Goal: Information Seeking & Learning: Learn about a topic

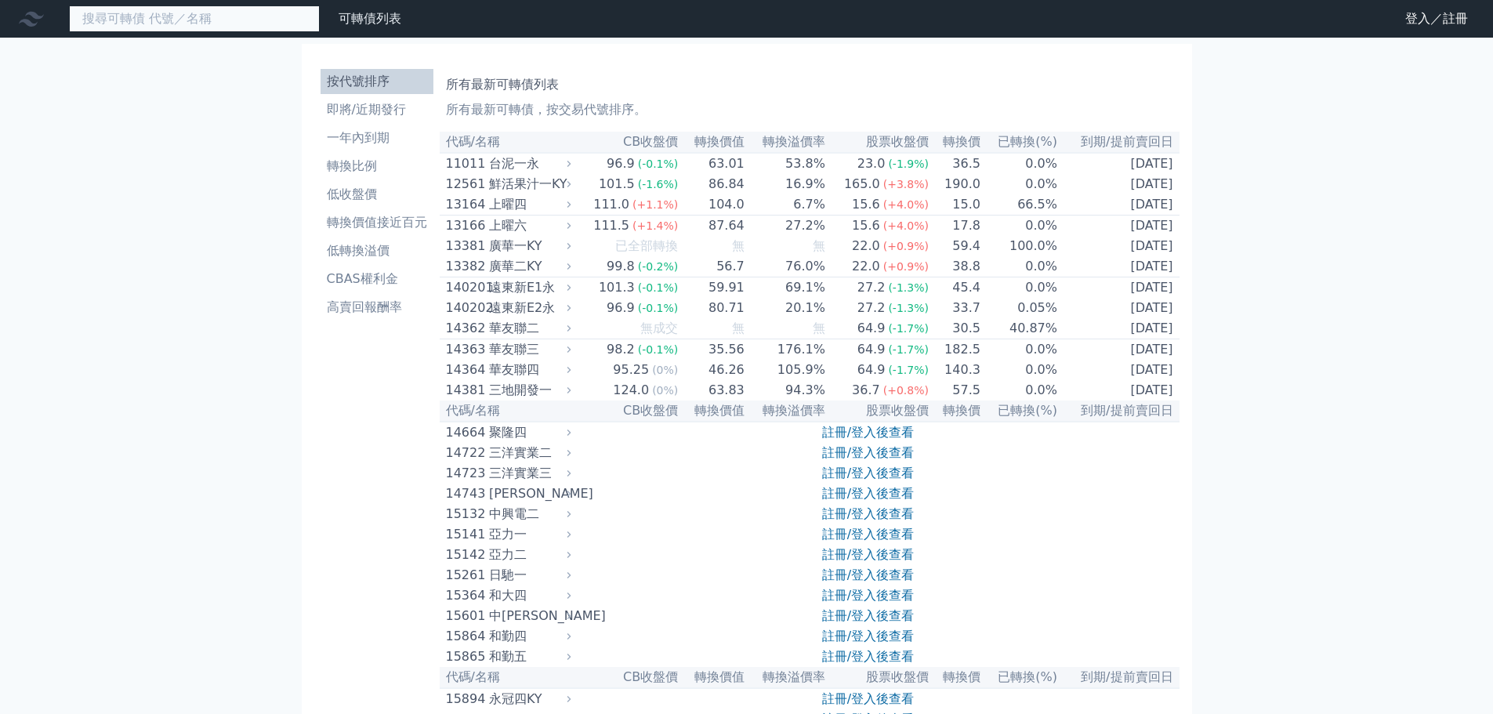
click at [135, 23] on input at bounding box center [194, 18] width 251 height 27
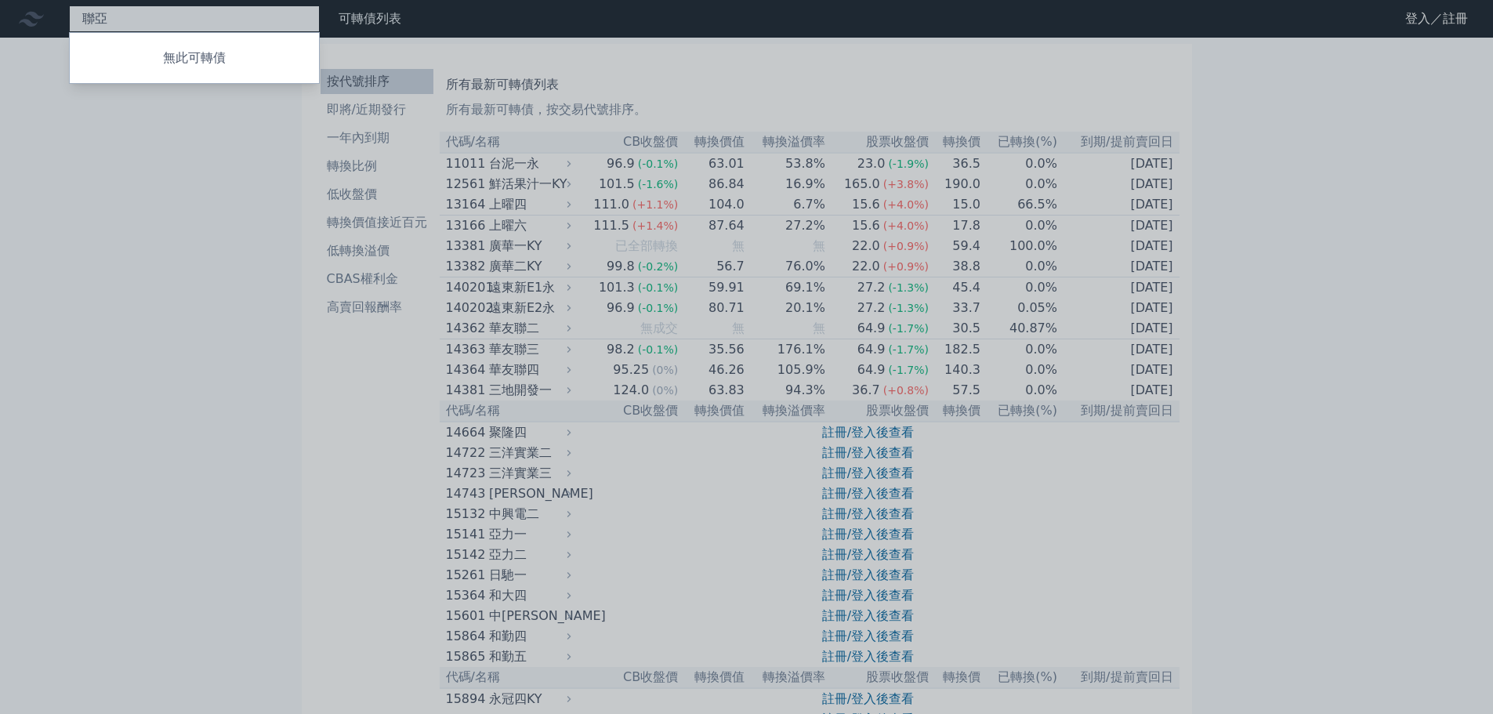
type input "聯"
type input "前"
type input "光聖"
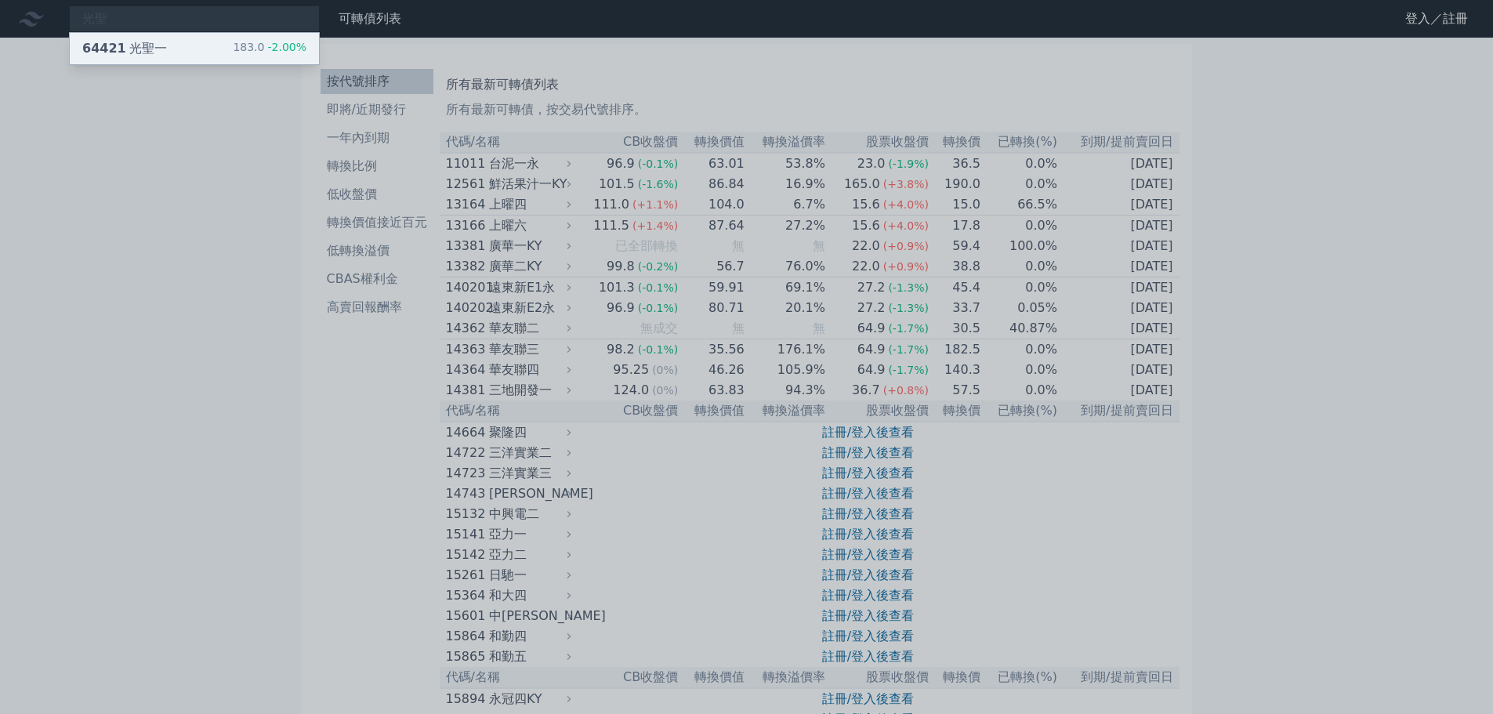
click at [206, 49] on div "64421 光聖一 183.0 -2.00%" at bounding box center [194, 48] width 249 height 31
click at [132, 15] on div at bounding box center [746, 357] width 1493 height 714
drag, startPoint x: 143, startPoint y: 20, endPoint x: 0, endPoint y: 5, distance: 143.5
click at [69, 5] on div "光聖 64421 光聖一 183.0 -2.00%" at bounding box center [194, 18] width 251 height 27
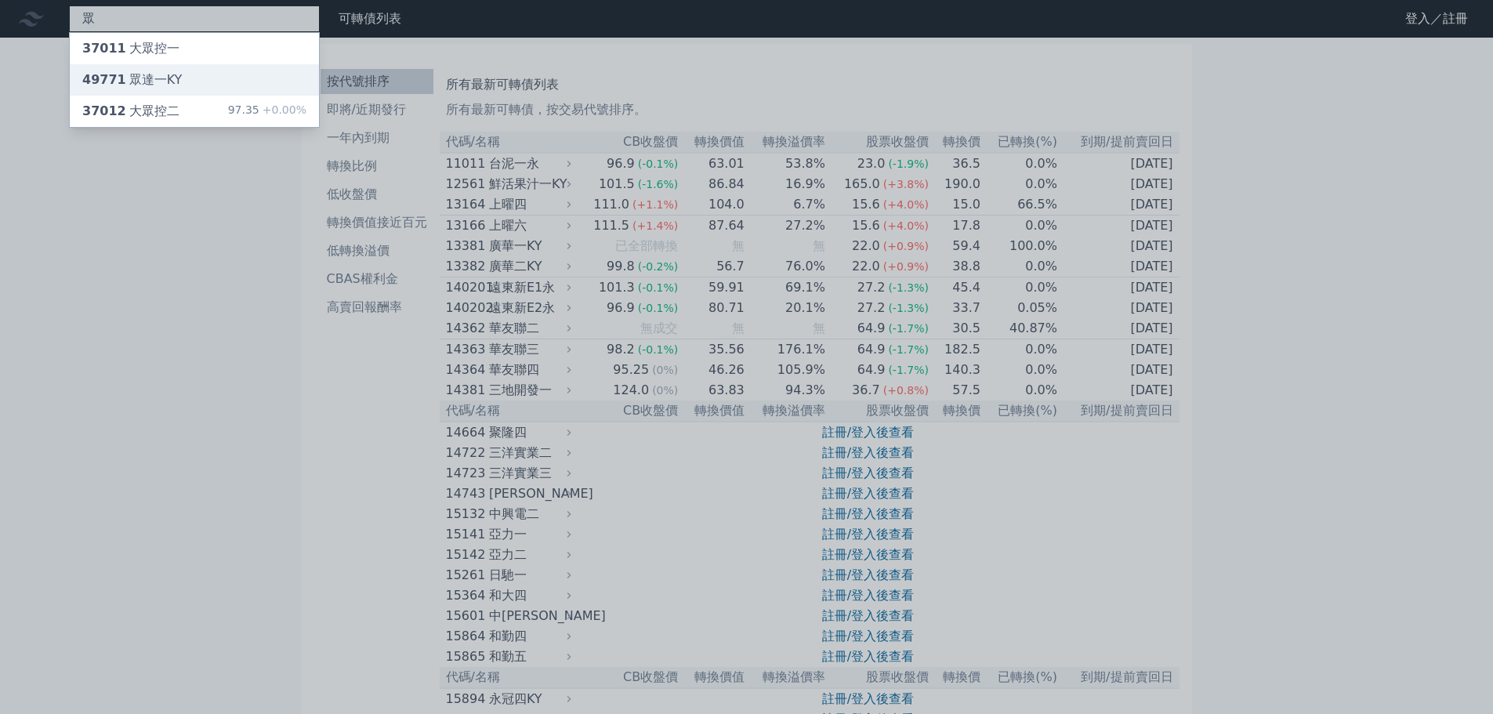
type input "眾"
click at [143, 73] on div "49771 眾達一KY" at bounding box center [132, 80] width 100 height 19
